Goal: Navigation & Orientation: Find specific page/section

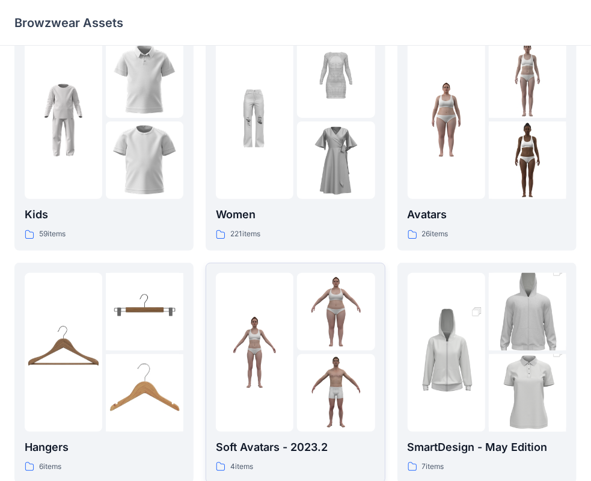
scroll to position [180, 0]
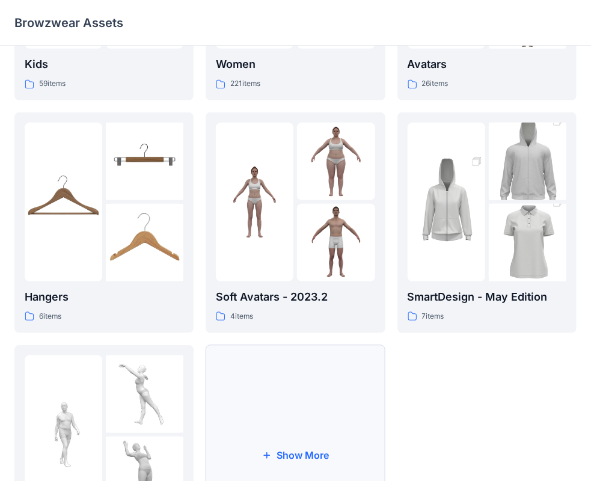
click at [280, 454] on button "Show More" at bounding box center [295, 455] width 179 height 221
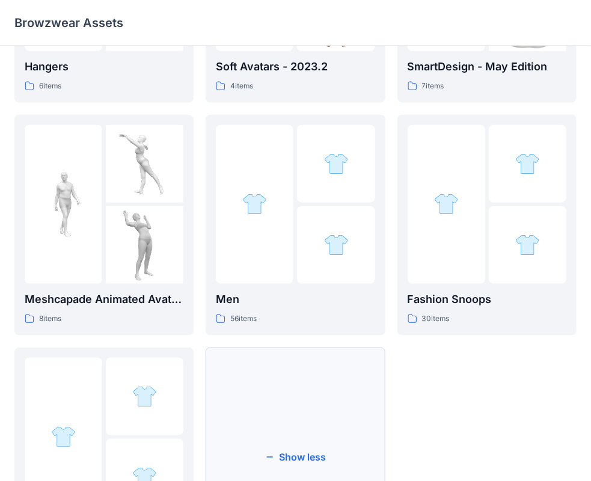
scroll to position [421, 0]
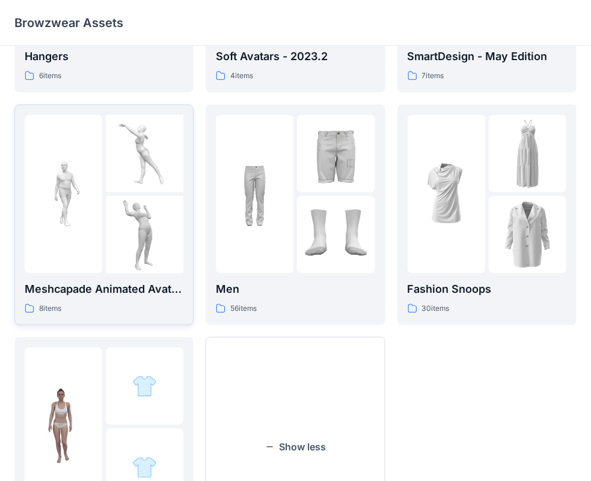
click at [78, 299] on div "Meshcapade Animated Avatars 8 items" at bounding box center [104, 298] width 159 height 34
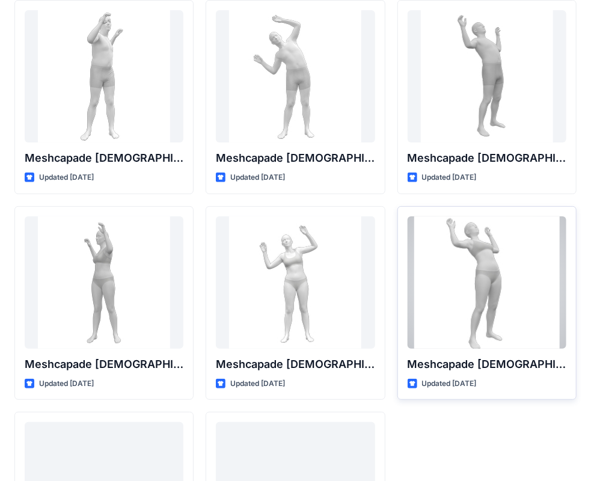
scroll to position [180, 0]
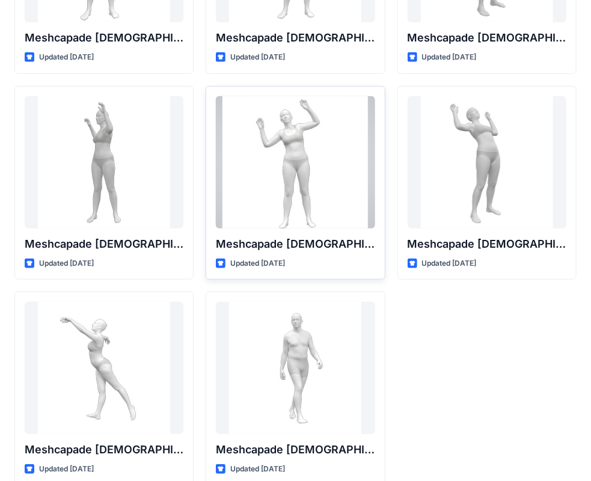
click at [308, 159] on div at bounding box center [295, 162] width 159 height 132
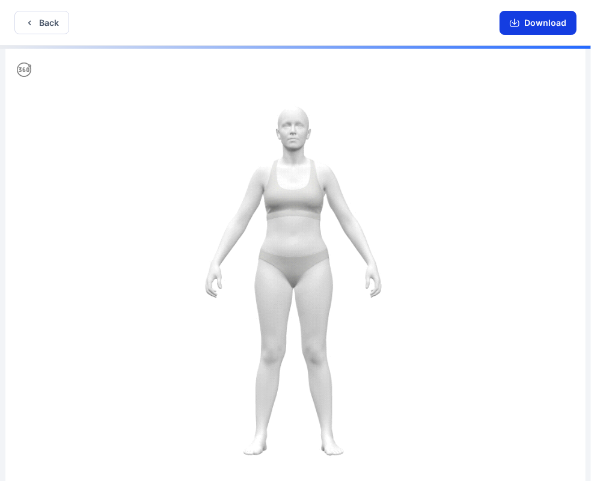
click at [516, 27] on icon "button" at bounding box center [515, 23] width 10 height 10
